Goal: Task Accomplishment & Management: Manage account settings

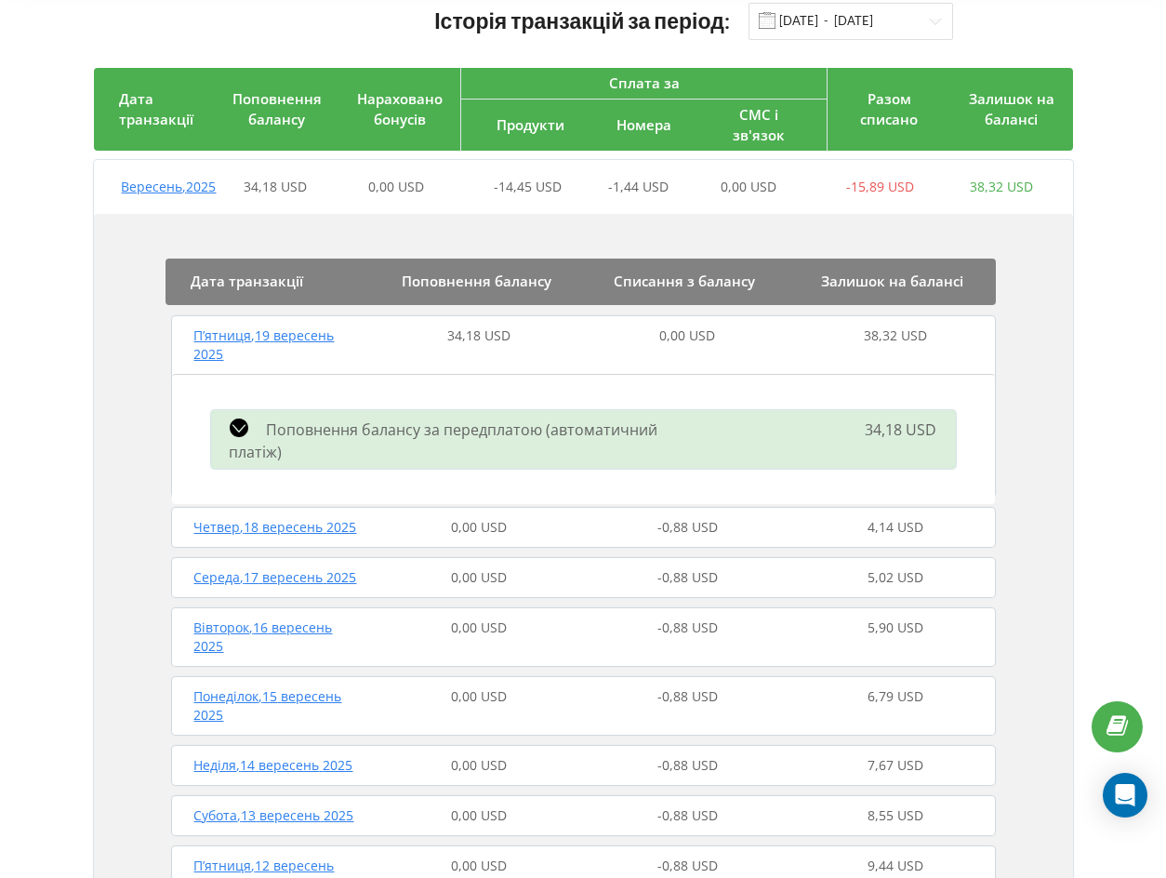
scroll to position [130, 0]
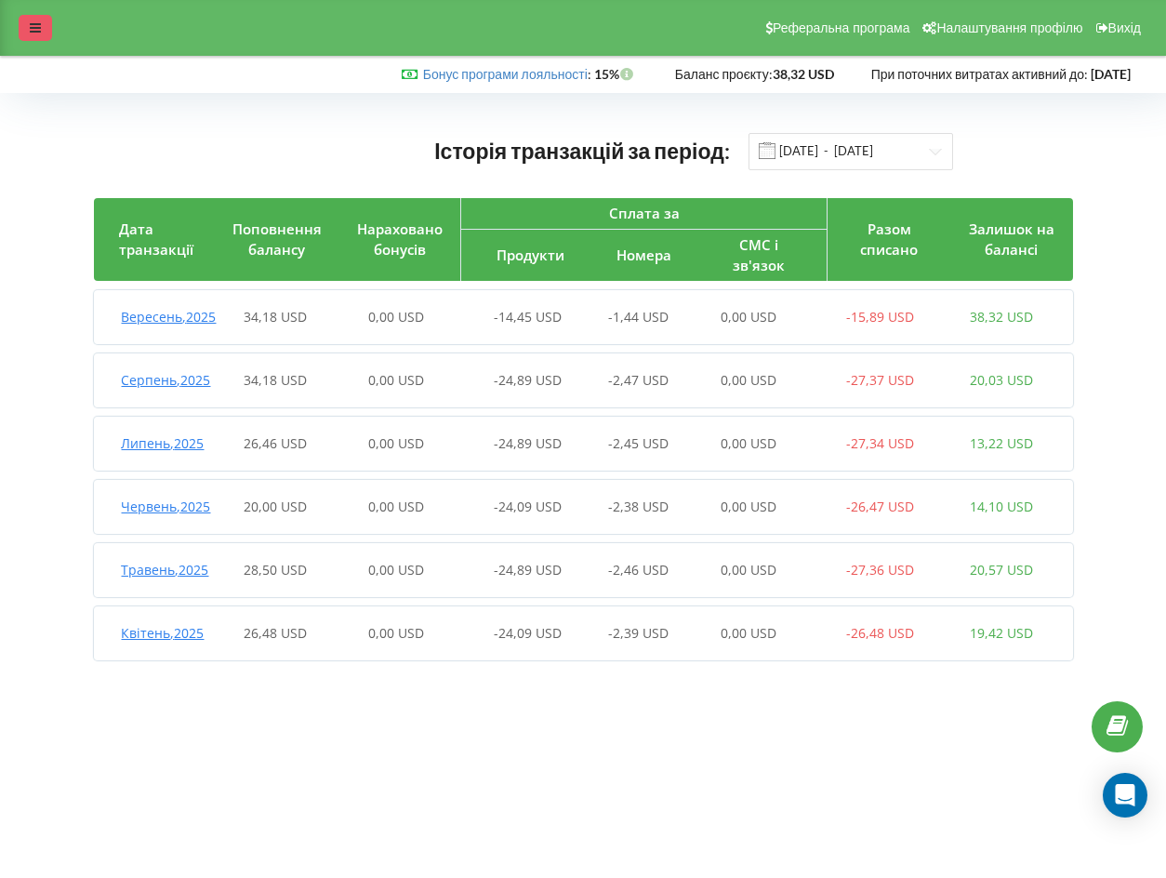
click at [44, 18] on div at bounding box center [35, 28] width 33 height 26
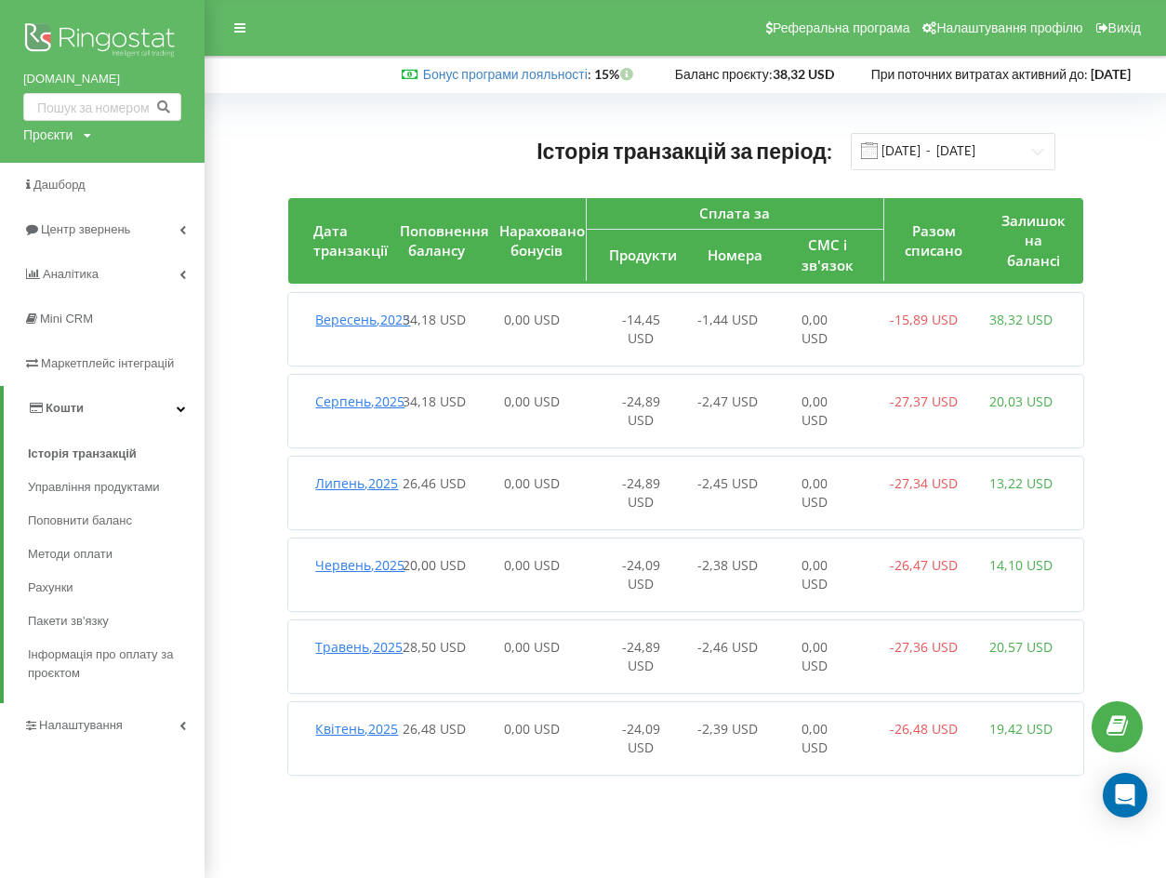
click at [98, 41] on img at bounding box center [102, 42] width 158 height 46
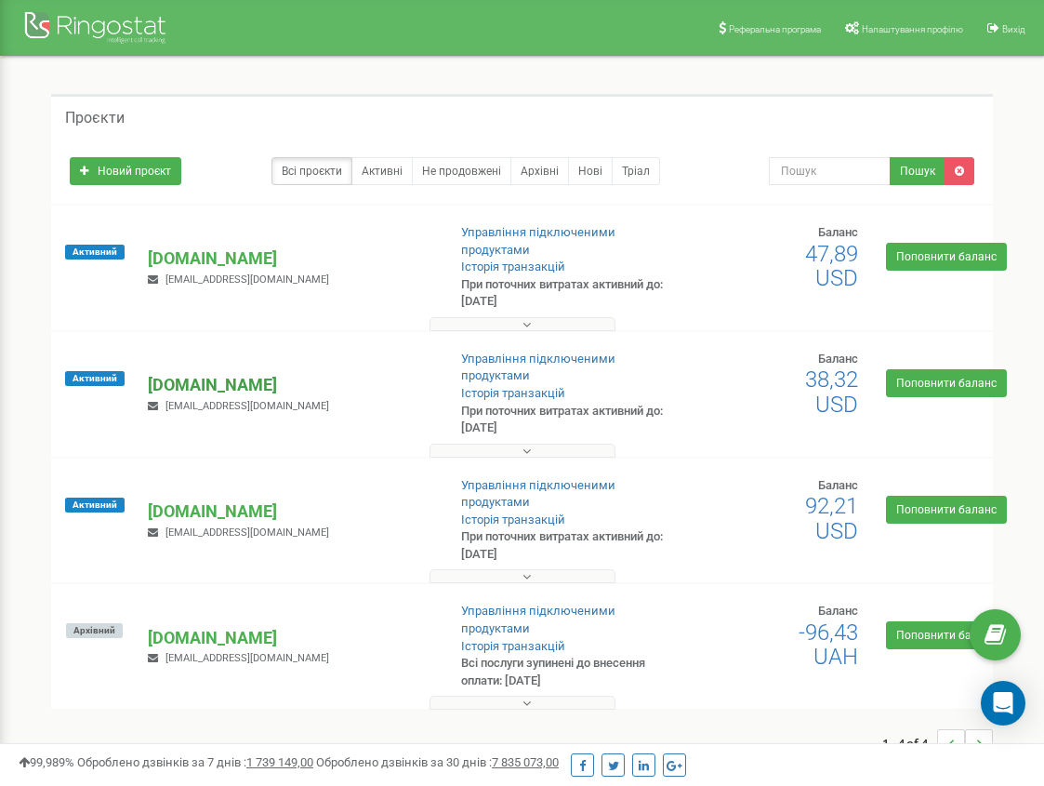
click at [187, 386] on p "[DOMAIN_NAME]" at bounding box center [289, 385] width 283 height 24
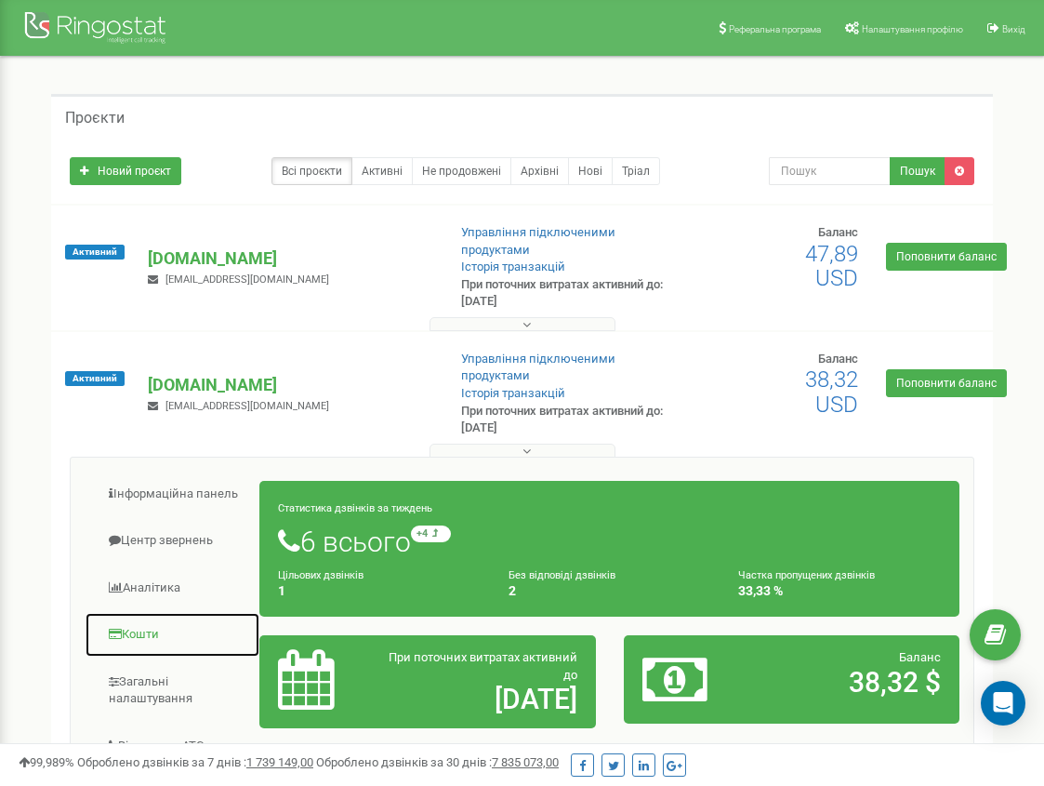
click at [136, 633] on link "Кошти" at bounding box center [173, 635] width 176 height 46
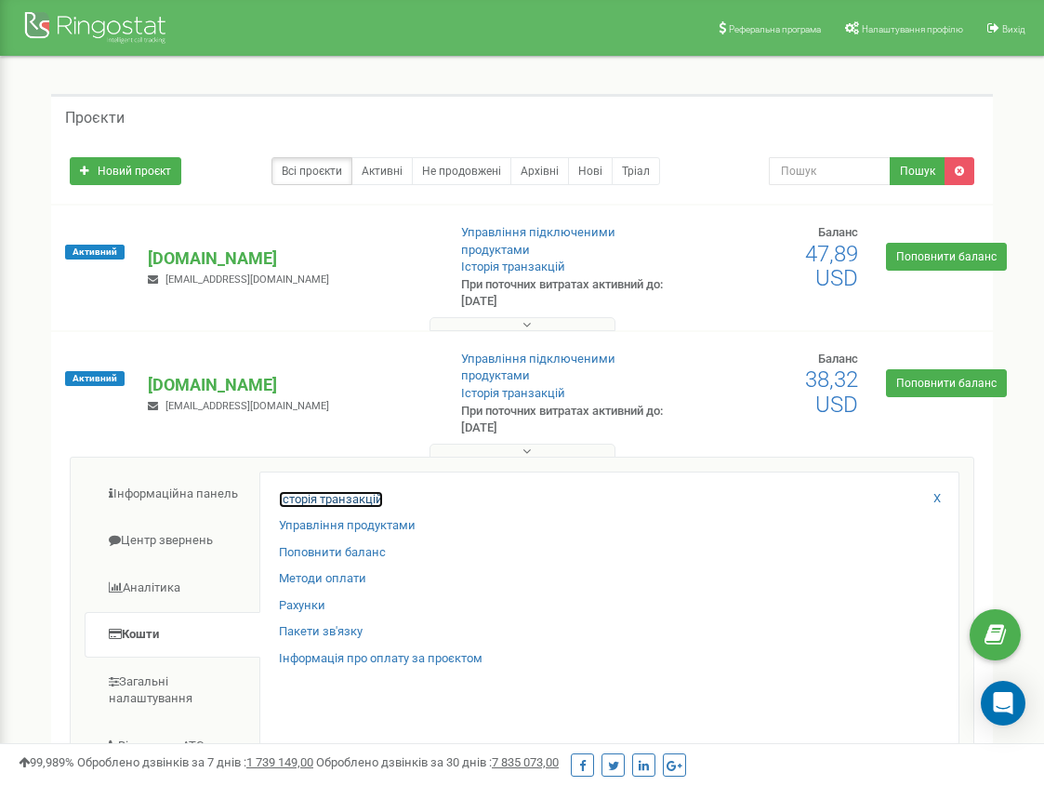
click at [320, 501] on link "Історія транзакцій" at bounding box center [331, 500] width 104 height 18
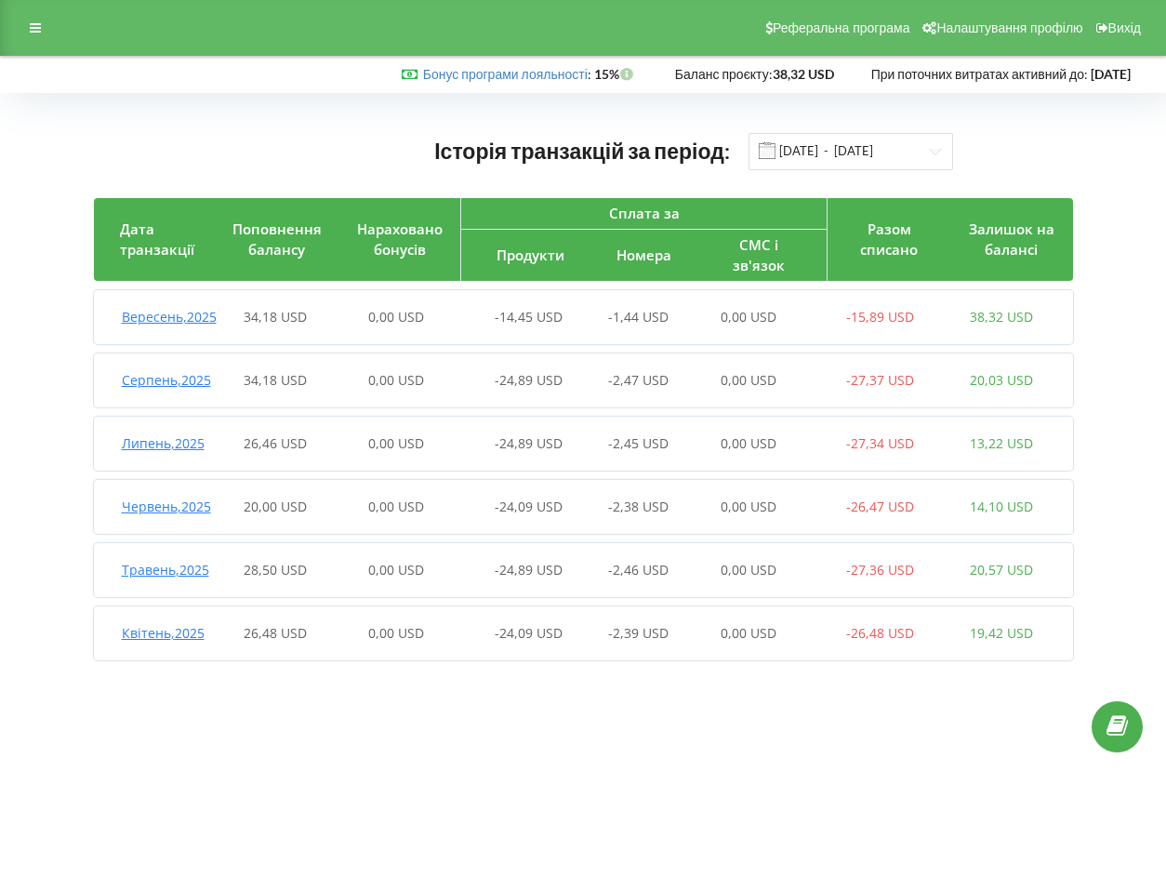
click at [139, 323] on span "Вересень , 2025" at bounding box center [169, 317] width 95 height 18
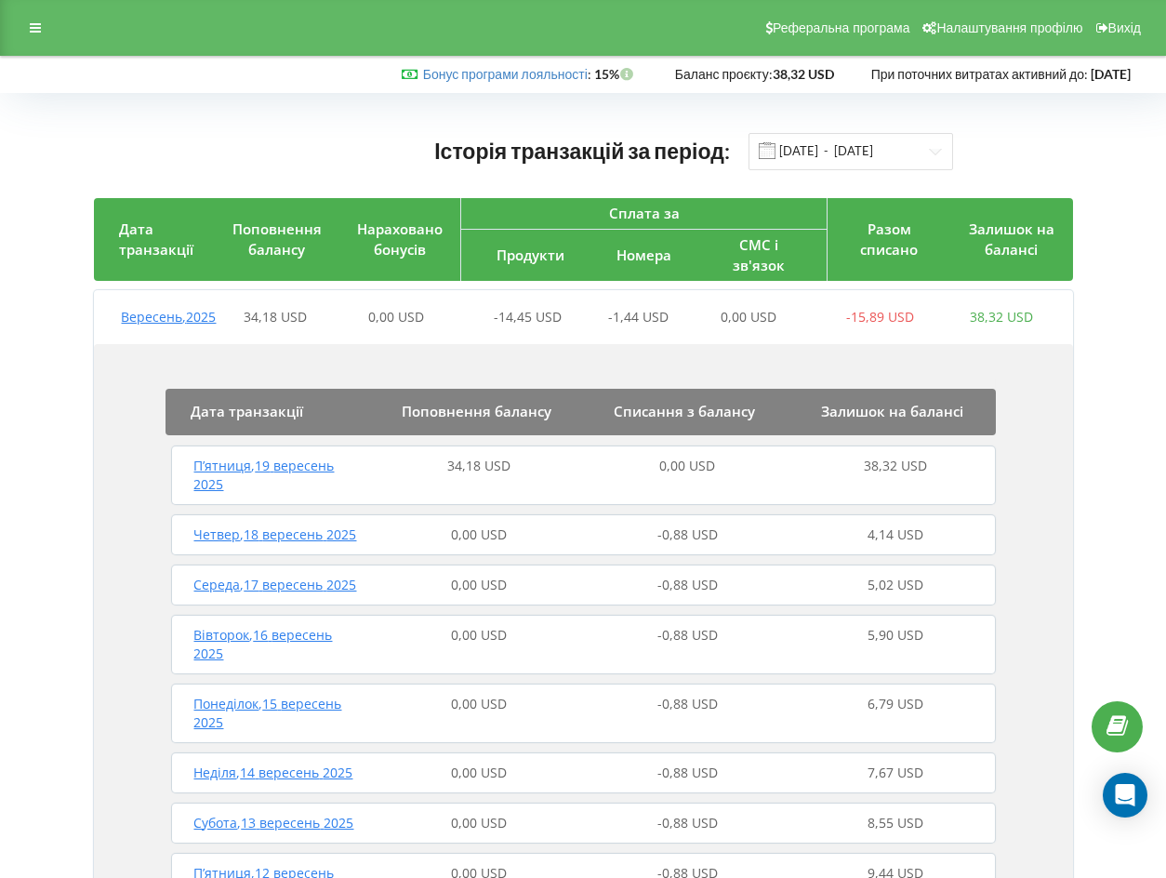
click at [274, 487] on span "П’ятниця , 19 вересень 2025" at bounding box center [264, 475] width 140 height 36
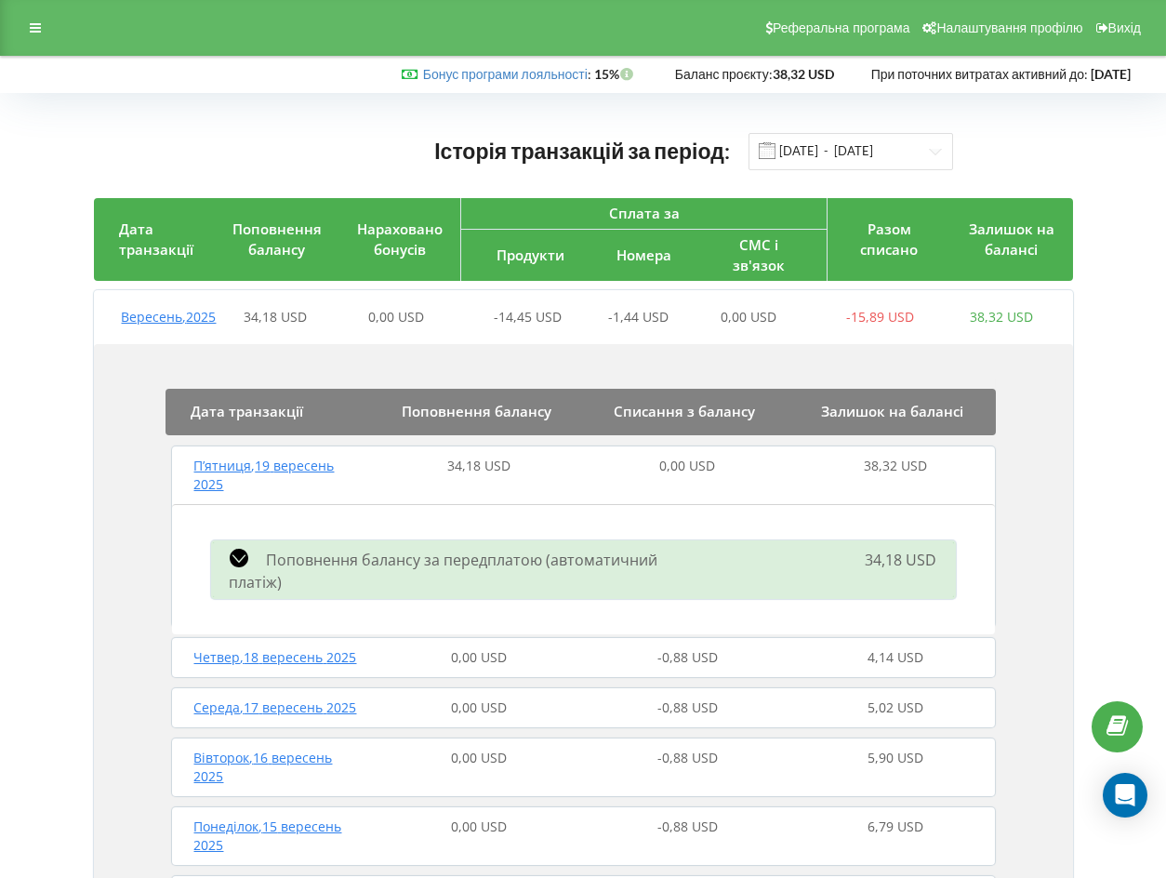
click at [288, 570] on span "Поповнення балансу за передплатою (автоматичний платіж)" at bounding box center [444, 571] width 429 height 43
click at [38, 33] on icon at bounding box center [35, 27] width 11 height 13
